Goal: Information Seeking & Learning: Find specific fact

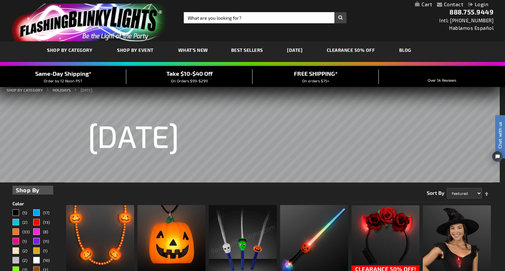
click at [482, 7] on div "Close dialog Get 10% Off Subscribe and save today Unlock Offer Submit" at bounding box center [252, 135] width 505 height 271
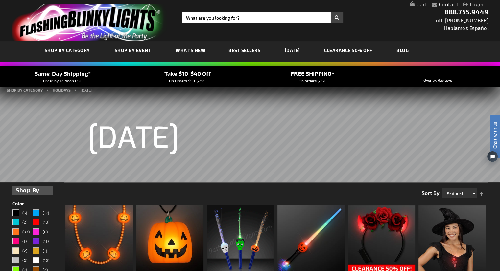
click at [475, 2] on link "Login" at bounding box center [473, 4] width 20 height 6
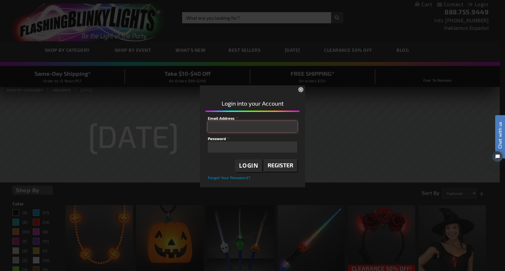
click at [245, 127] on input "Email Address" at bounding box center [252, 126] width 89 height 11
type input "[EMAIL_ADDRESS][DOMAIN_NAME]"
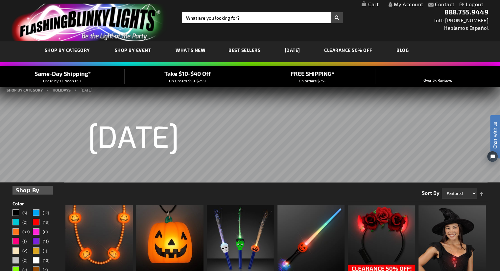
click at [406, 3] on link "My Account" at bounding box center [405, 4] width 35 height 6
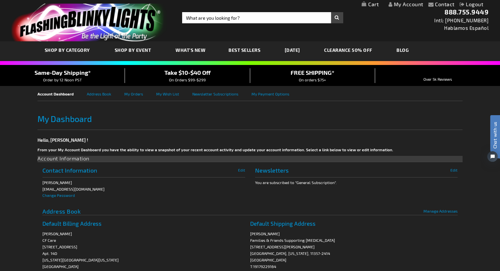
click at [410, 5] on link "My Account" at bounding box center [405, 4] width 35 height 6
click at [135, 95] on link "My Orders" at bounding box center [140, 93] width 32 height 15
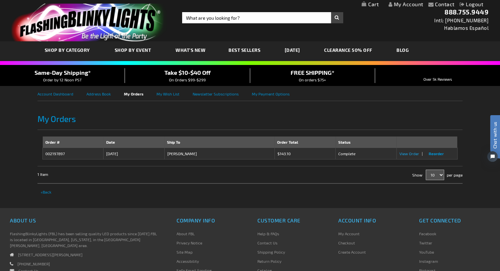
click at [412, 154] on span "View Order" at bounding box center [409, 153] width 20 height 5
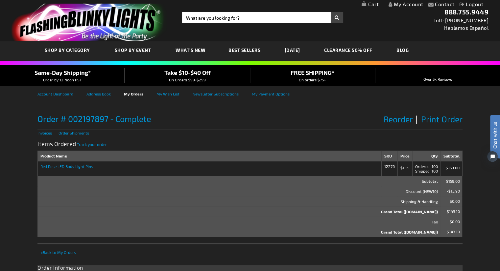
click at [86, 167] on strong "Red Rose LED Body Light Pins" at bounding box center [209, 166] width 338 height 5
drag, startPoint x: 98, startPoint y: 166, endPoint x: 38, endPoint y: 172, distance: 60.0
click at [38, 172] on td "Red Rose LED Body Light Pins" at bounding box center [210, 168] width 344 height 15
copy strong "Red Rose LED Body Light Pins"
click at [189, 15] on input "Search" at bounding box center [262, 17] width 161 height 11
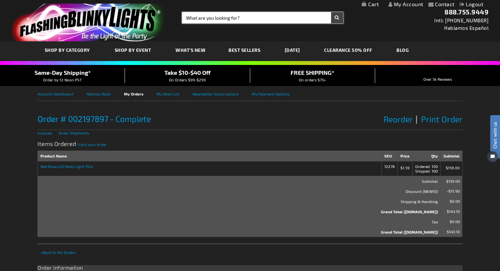
paste input "Red Rose LED Body Light Pins"
type input "Red Rose LED Body Light Pins"
click at [331, 12] on button "Search" at bounding box center [337, 17] width 12 height 11
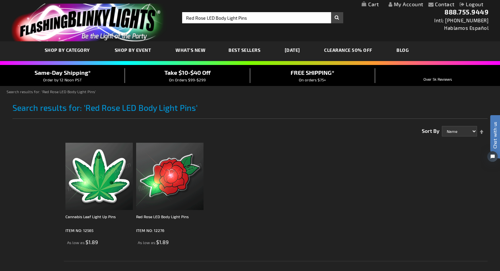
click at [179, 179] on img at bounding box center [169, 176] width 67 height 67
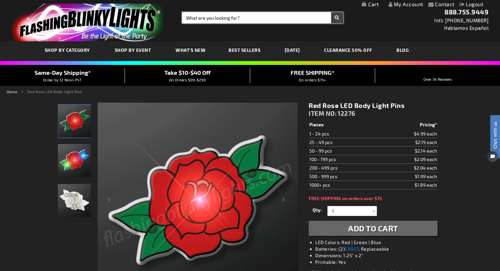
click at [202, 18] on input "Search" at bounding box center [262, 17] width 161 height 11
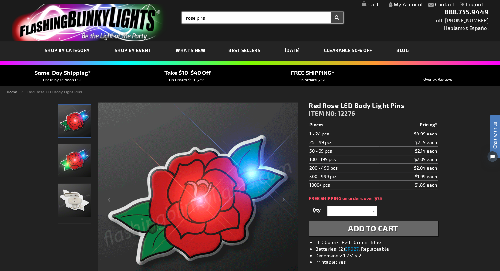
type input "rose pins"
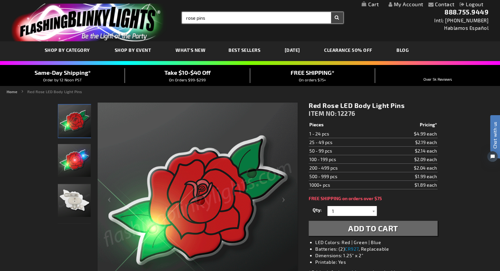
click at [331, 12] on button "Search" at bounding box center [337, 17] width 12 height 11
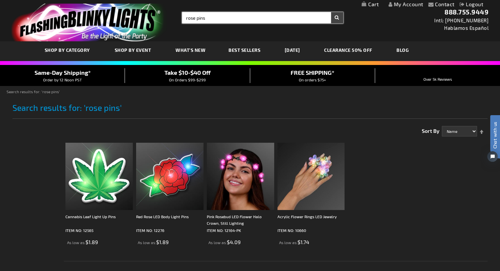
click at [196, 17] on input "rose pins" at bounding box center [262, 17] width 161 height 11
type input "purple light pins"
click at [331, 12] on button "Search" at bounding box center [337, 17] width 12 height 11
